Goal: Check status: Check status

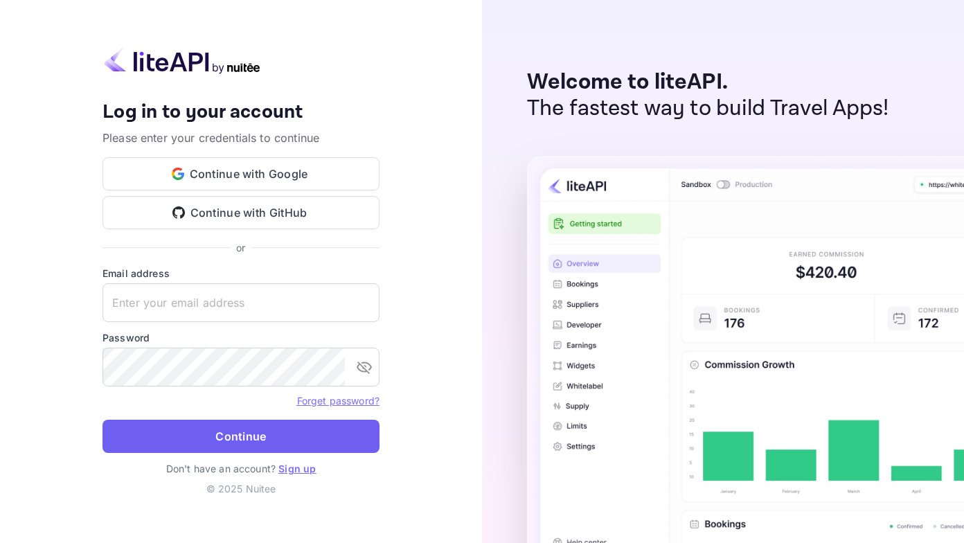
type input "[EMAIL_ADDRESS][DOMAIN_NAME]"
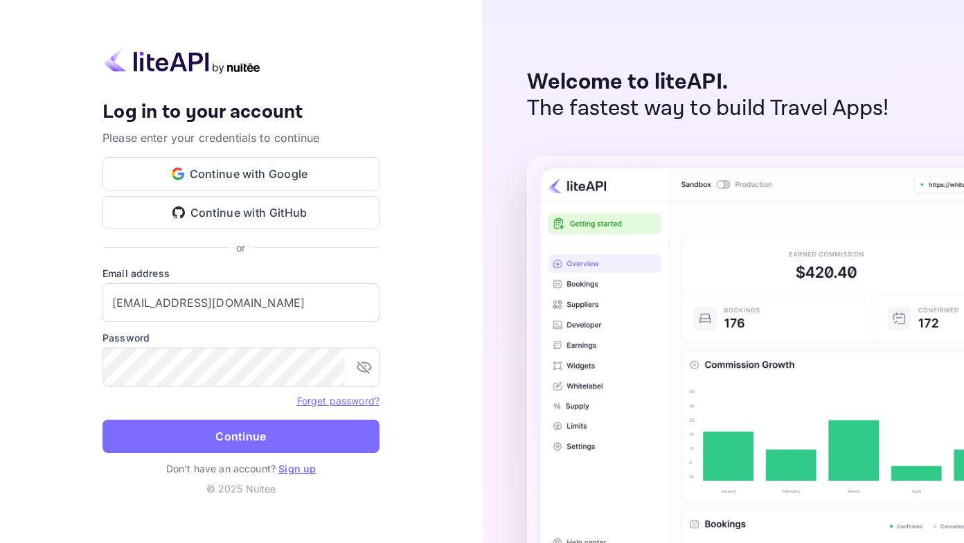
click at [230, 438] on button "Continue" at bounding box center [241, 436] width 277 height 33
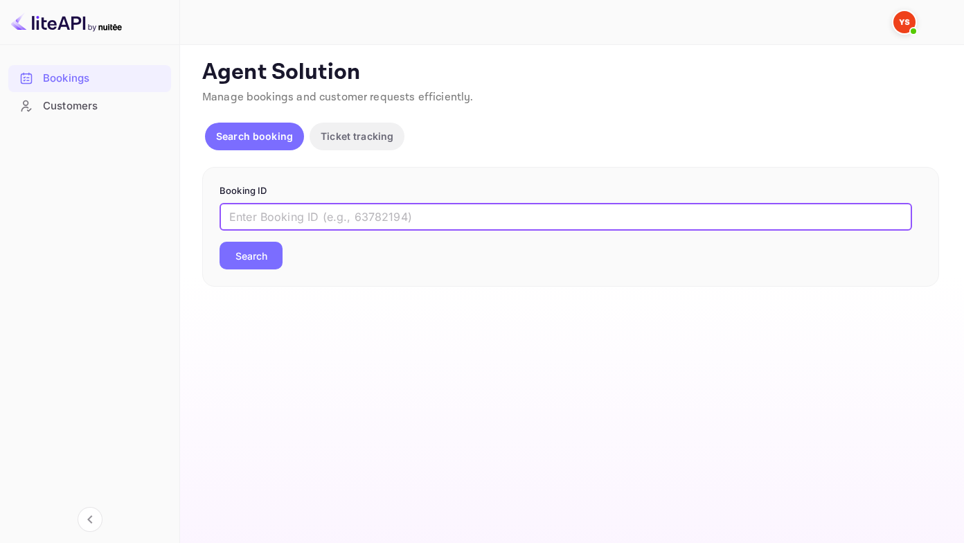
click at [242, 211] on input "text" at bounding box center [566, 217] width 693 height 28
paste input "9885208"
type input "9885208"
click at [220, 242] on button "Search" at bounding box center [251, 256] width 63 height 28
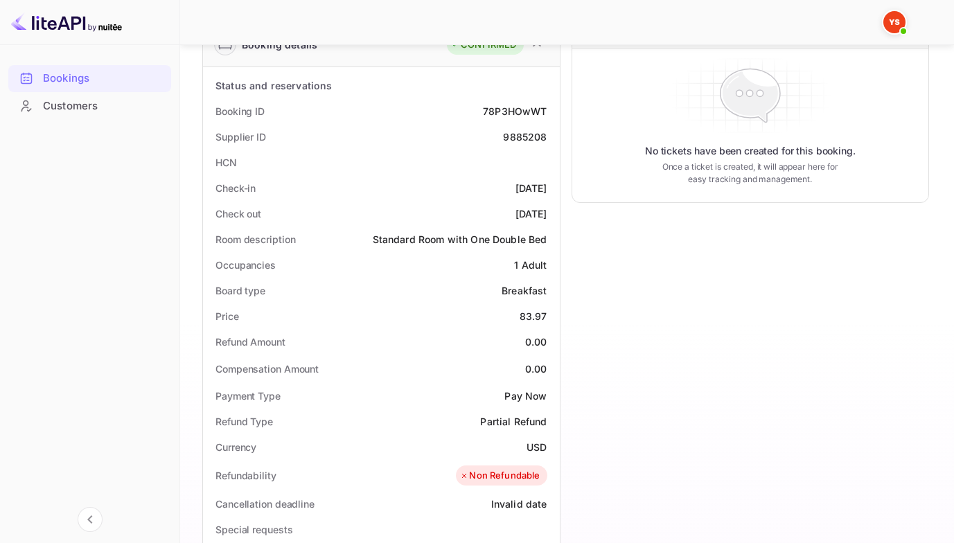
scroll to position [208, 0]
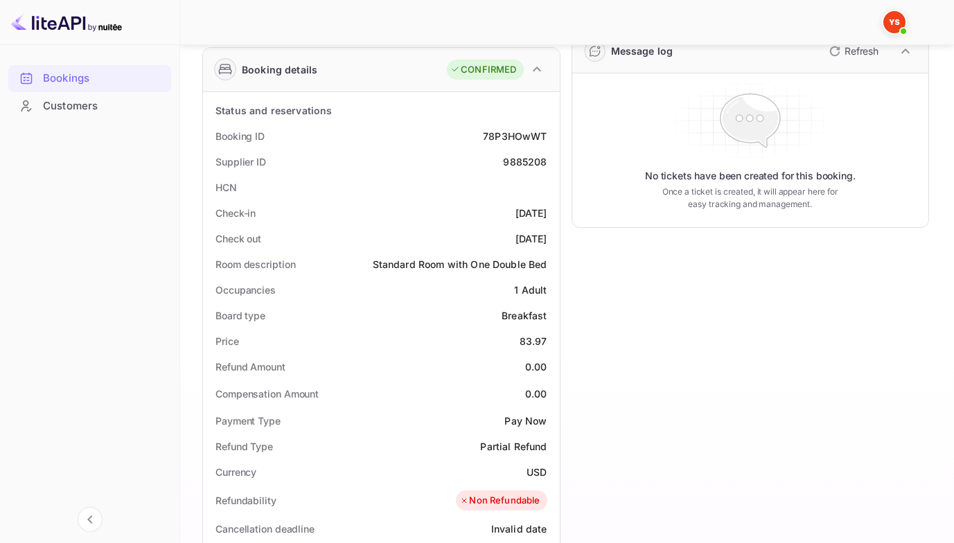
click at [91, 76] on div "Bookings" at bounding box center [103, 79] width 121 height 16
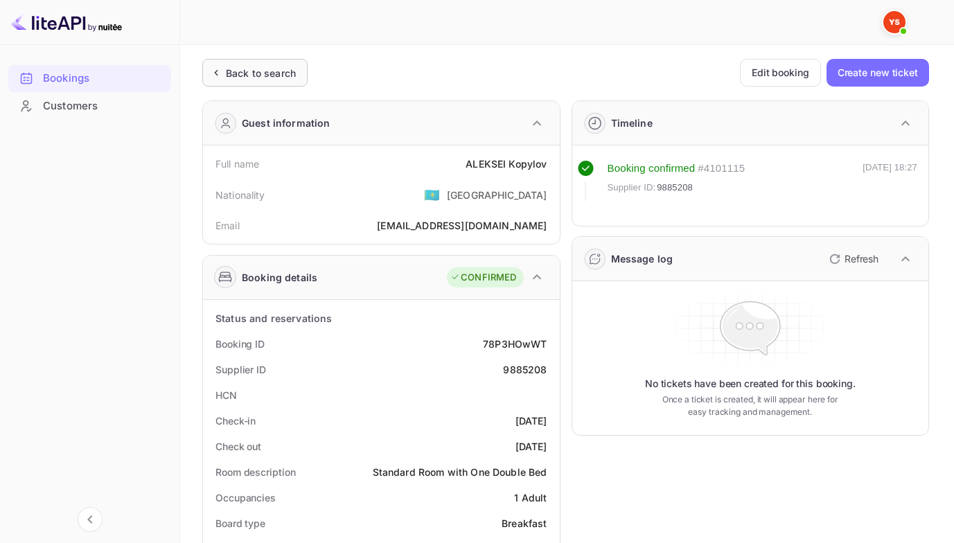
click at [244, 70] on div "Back to search" at bounding box center [261, 73] width 70 height 15
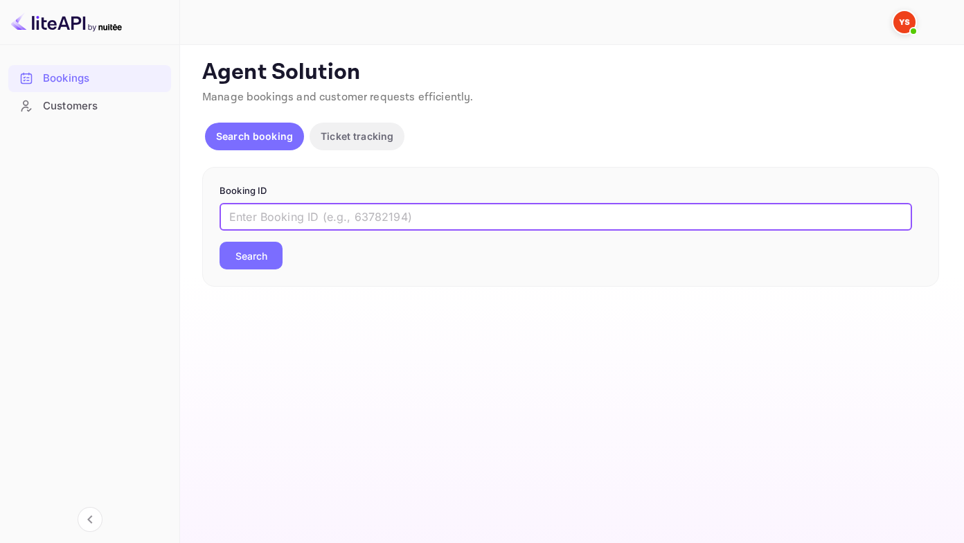
click at [250, 219] on input "text" at bounding box center [566, 217] width 693 height 28
paste input "9924697"
type input "9924697"
click at [220, 242] on button "Search" at bounding box center [251, 256] width 63 height 28
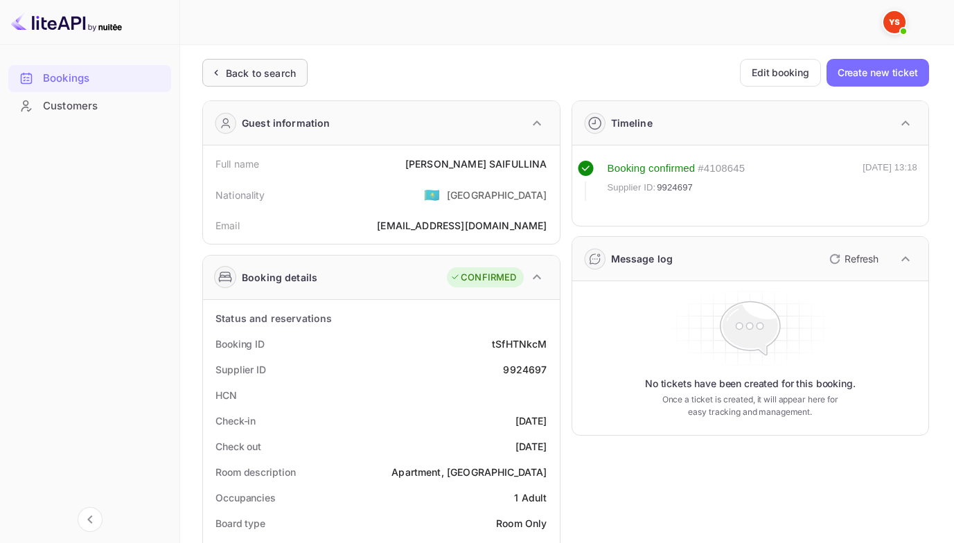
click at [231, 72] on div "Back to search" at bounding box center [261, 73] width 70 height 15
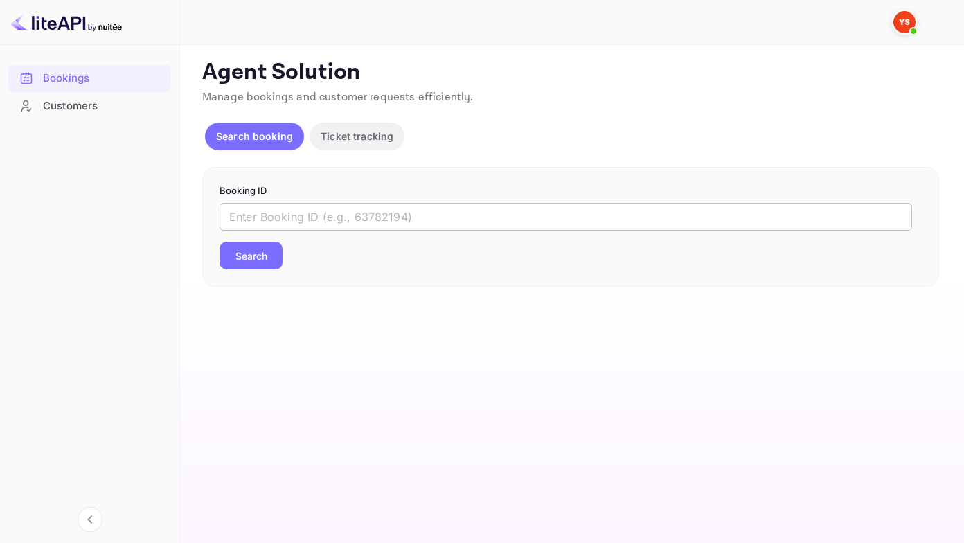
click at [283, 220] on input "text" at bounding box center [566, 217] width 693 height 28
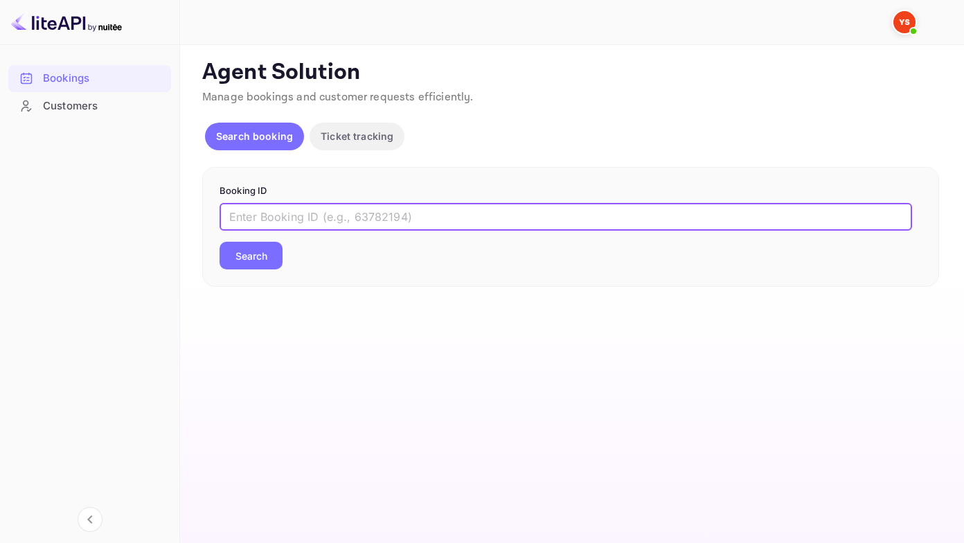
paste input "9924697"
type input "9924697"
click at [220, 242] on button "Search" at bounding box center [251, 256] width 63 height 28
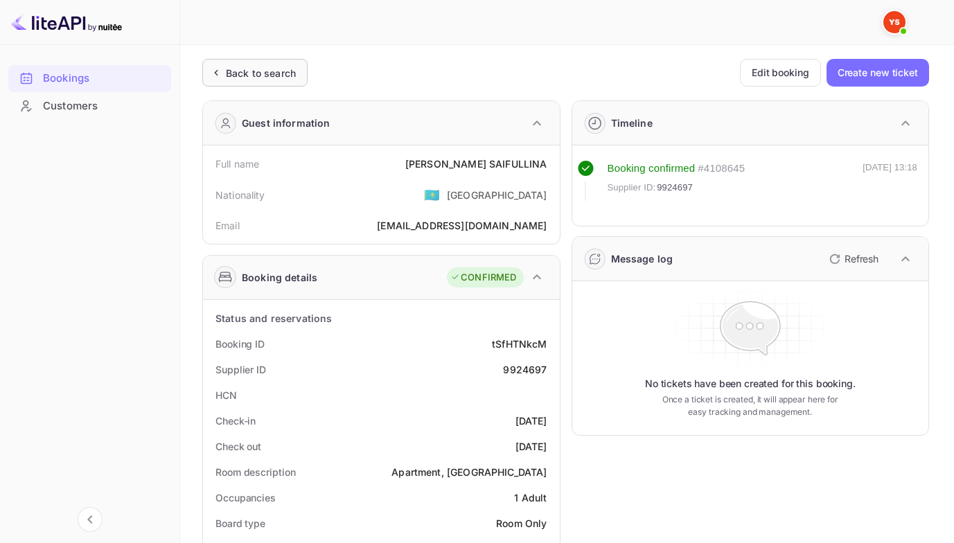
click at [254, 71] on div "Back to search" at bounding box center [261, 73] width 70 height 15
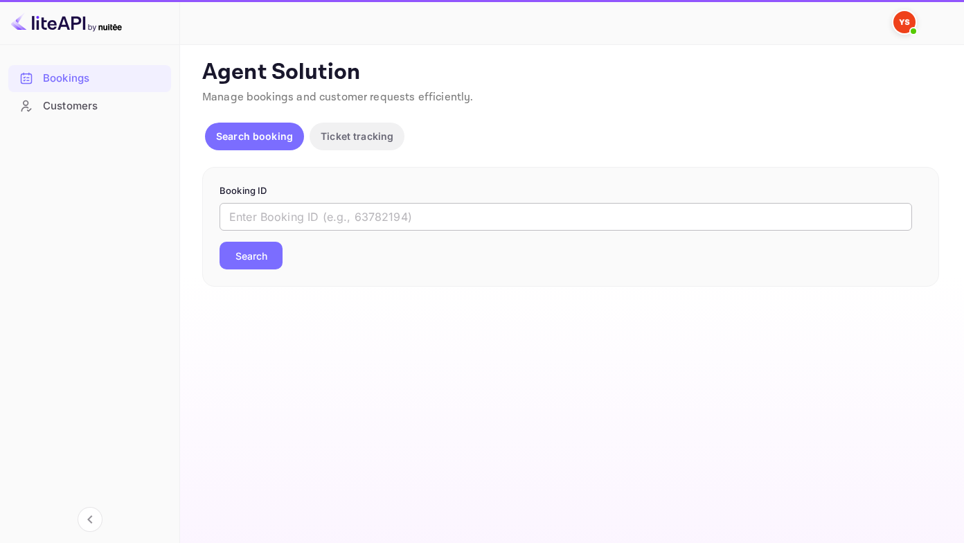
click at [223, 215] on input "text" at bounding box center [566, 217] width 693 height 28
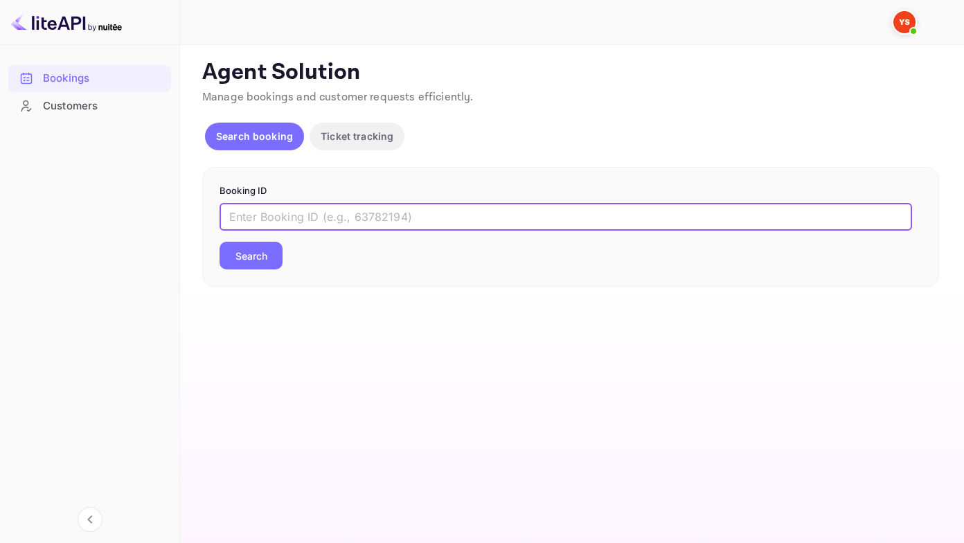
paste input "9924044"
type input "9924044"
click at [220, 242] on button "Search" at bounding box center [251, 256] width 63 height 28
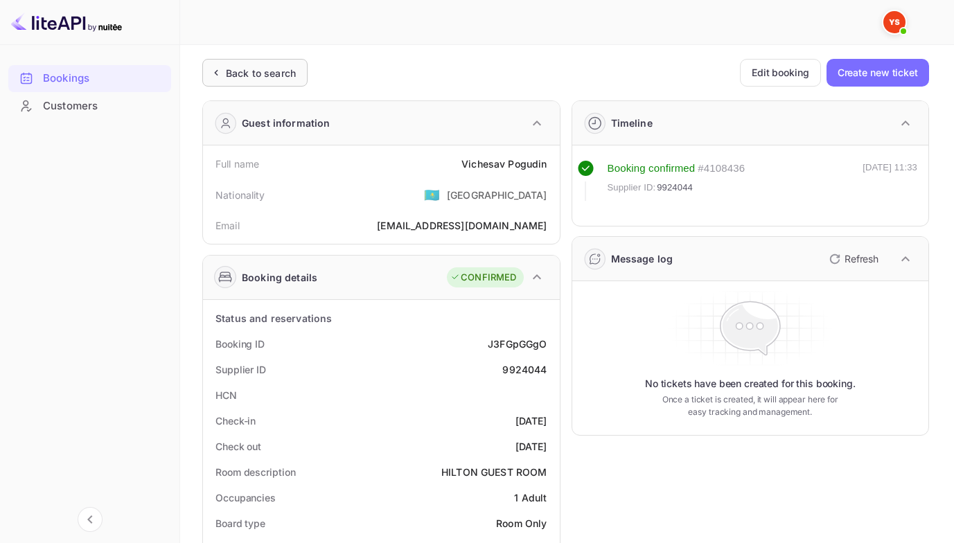
click at [225, 73] on div "Back to search" at bounding box center [252, 73] width 87 height 15
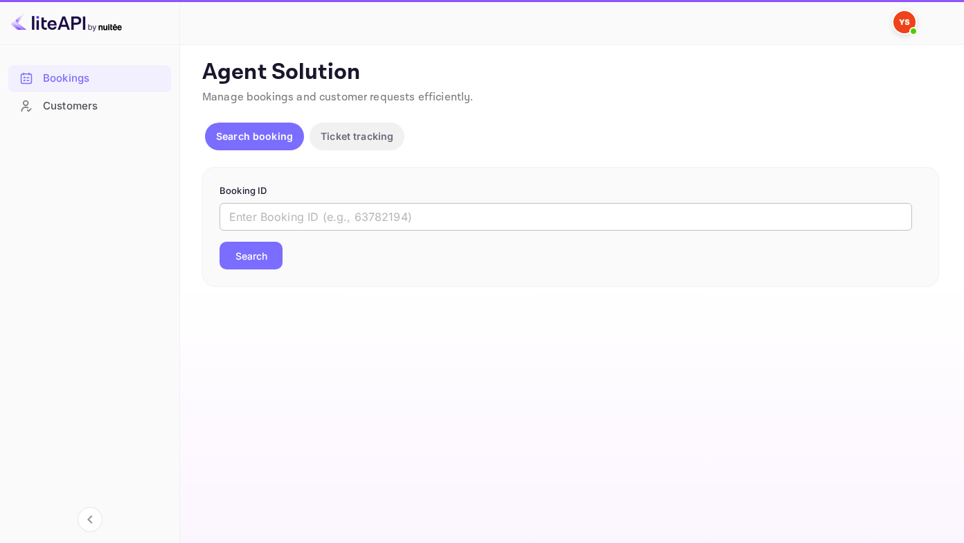
click at [249, 218] on input "text" at bounding box center [566, 217] width 693 height 28
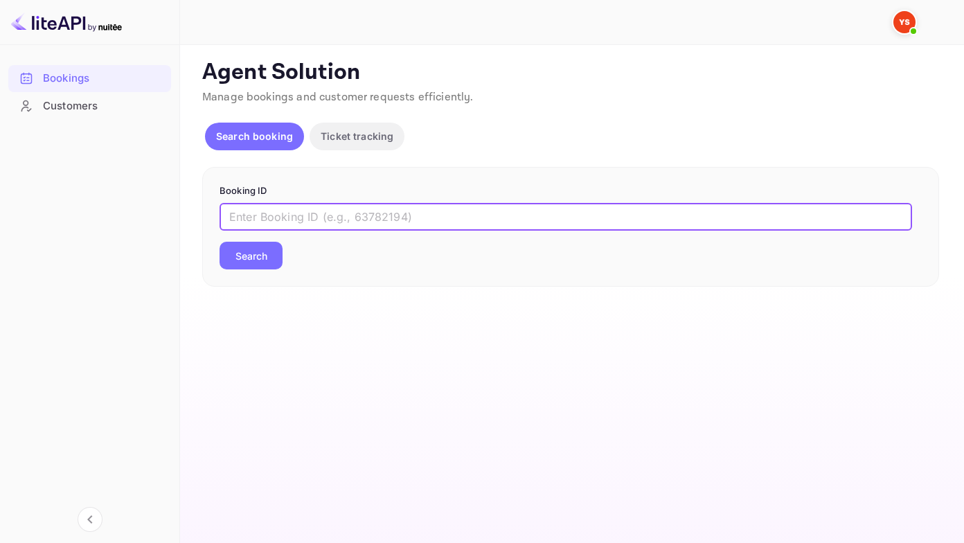
paste input "9660759"
click at [220, 242] on button "Search" at bounding box center [251, 256] width 63 height 28
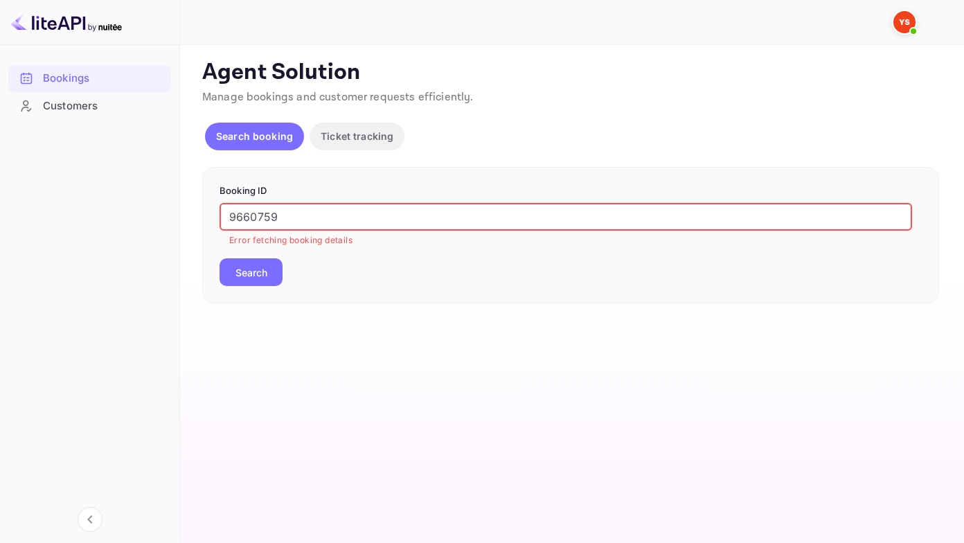
click at [227, 214] on input "9660759" at bounding box center [566, 217] width 693 height 28
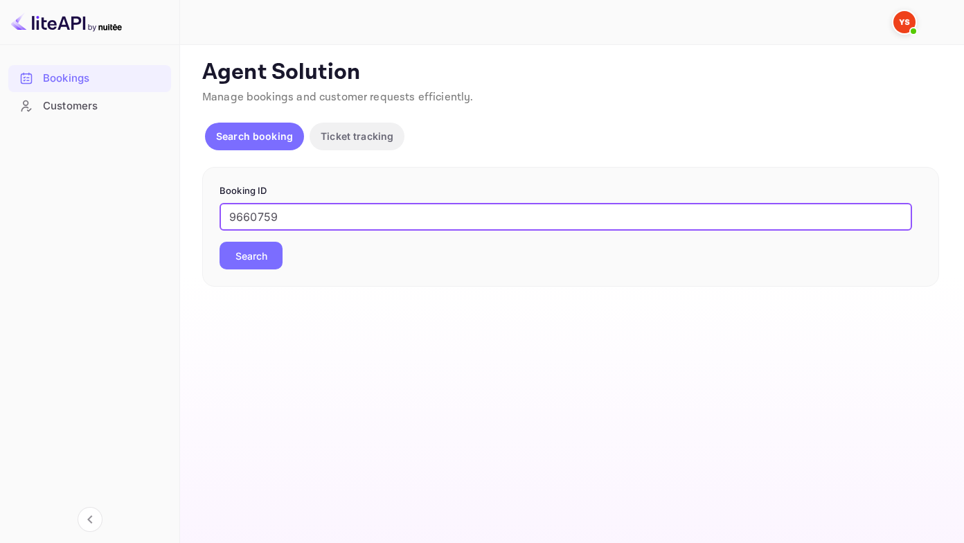
type input "9660759"
click at [220, 242] on button "Search" at bounding box center [251, 256] width 63 height 28
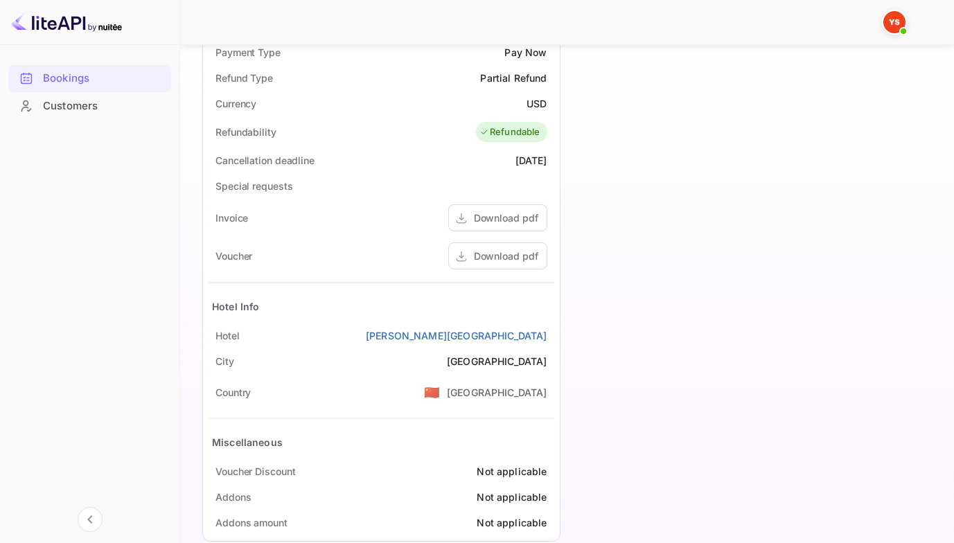
scroll to position [601, 0]
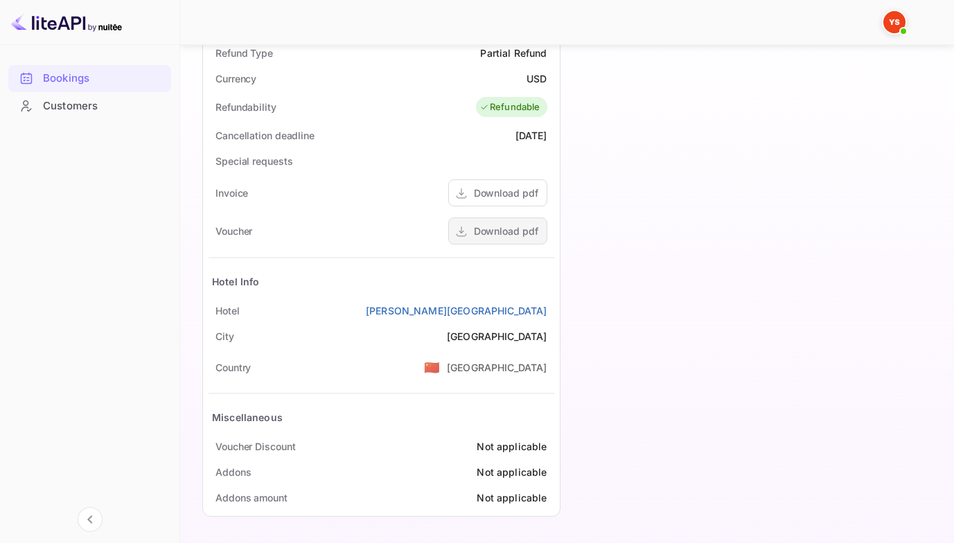
click at [493, 229] on div "Download pdf" at bounding box center [506, 231] width 64 height 15
